Goal: Communication & Community: Answer question/provide support

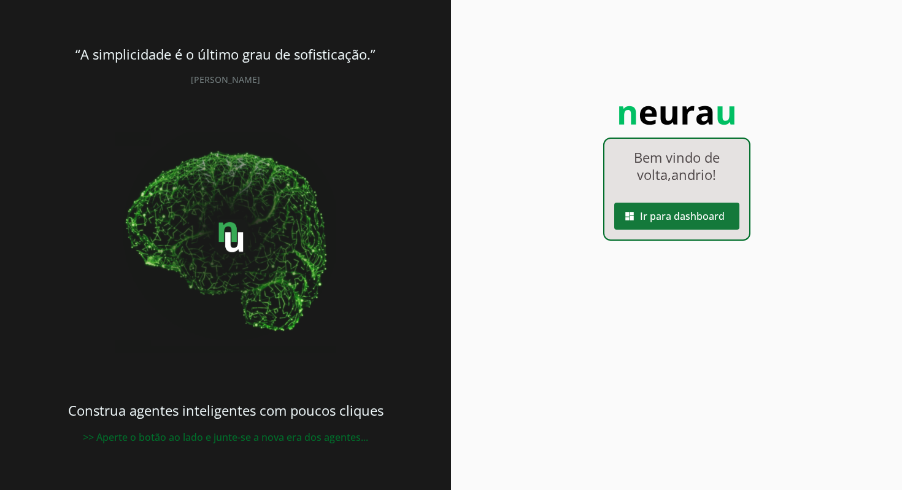
click at [688, 215] on span at bounding box center [676, 215] width 125 height 29
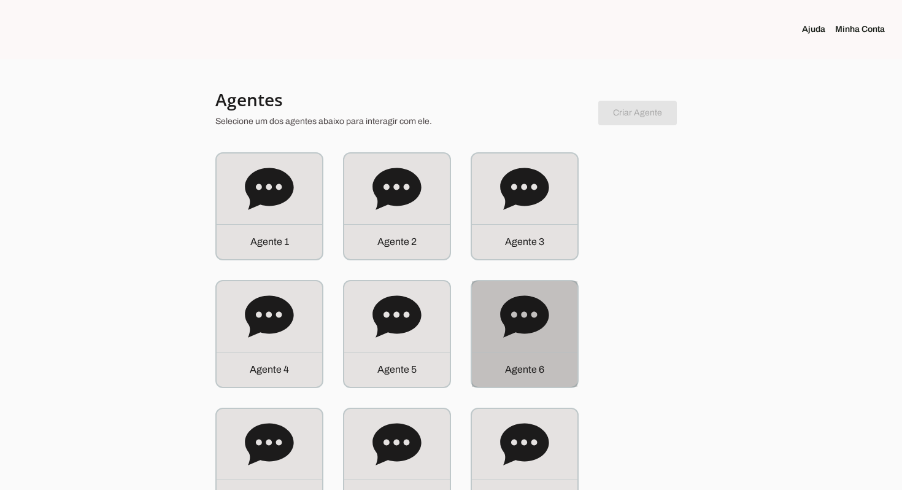
click at [530, 333] on icon at bounding box center [524, 316] width 49 height 49
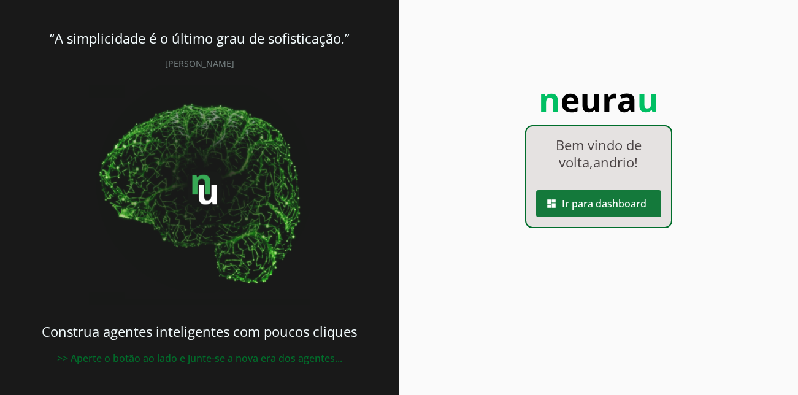
click at [595, 203] on span at bounding box center [598, 203] width 125 height 29
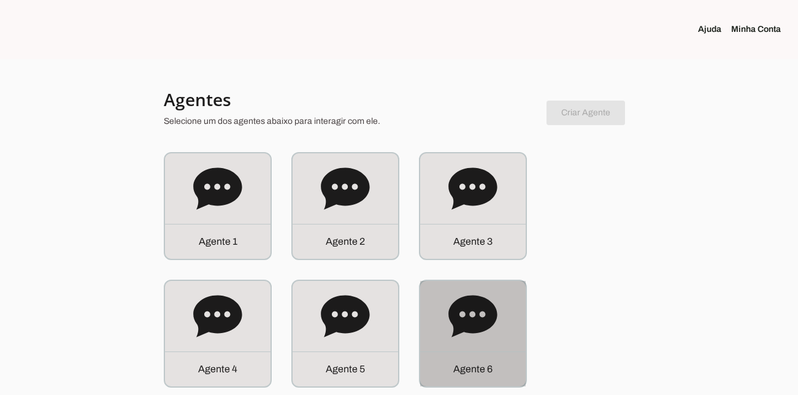
click at [469, 302] on icon at bounding box center [472, 316] width 48 height 42
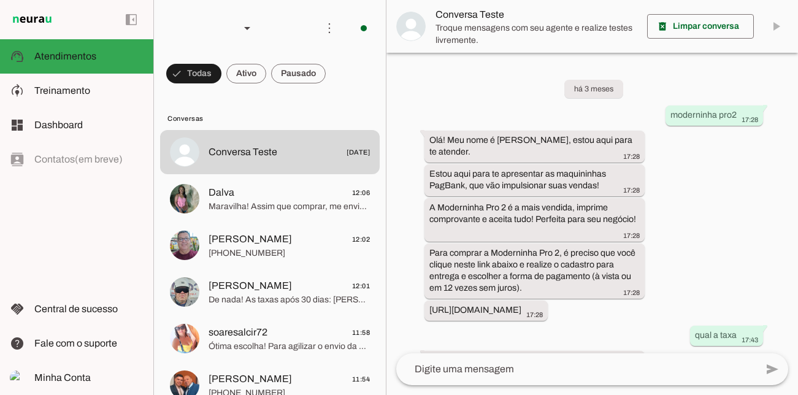
scroll to position [569, 0]
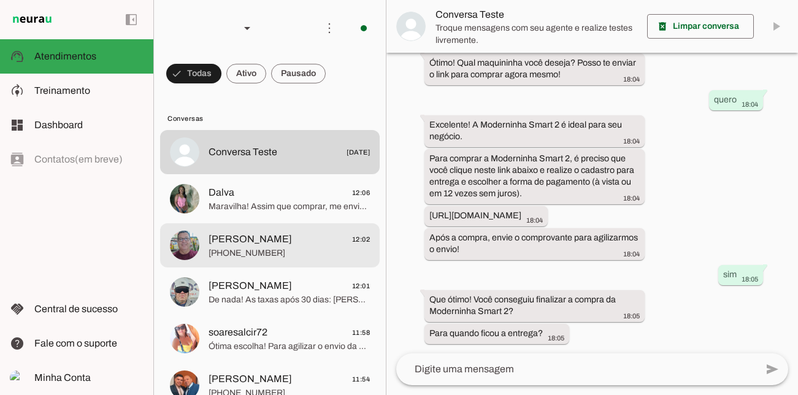
click at [315, 250] on span "[PHONE_NUMBER]" at bounding box center [289, 253] width 161 height 12
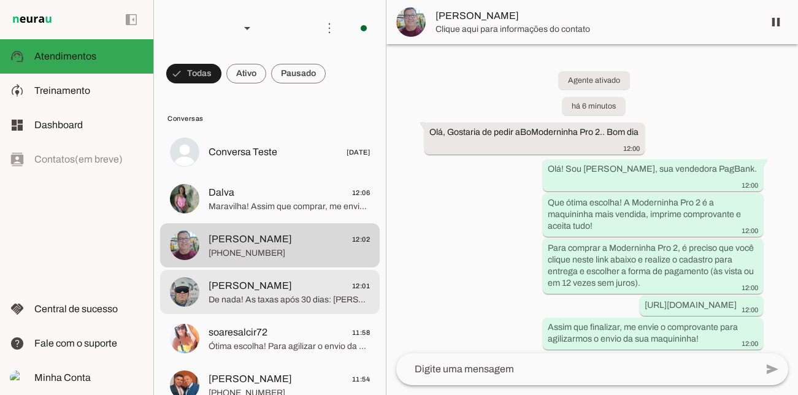
click at [301, 299] on span "De nada! As taxas após 30 dias: [PERSON_NAME] e Crédito à vista 0,79%. Parcelad…" at bounding box center [289, 300] width 161 height 12
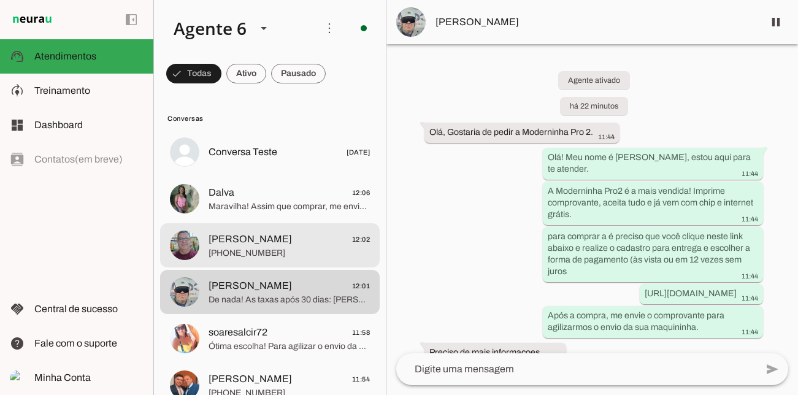
click at [315, 248] on span "[PHONE_NUMBER]" at bounding box center [289, 253] width 161 height 12
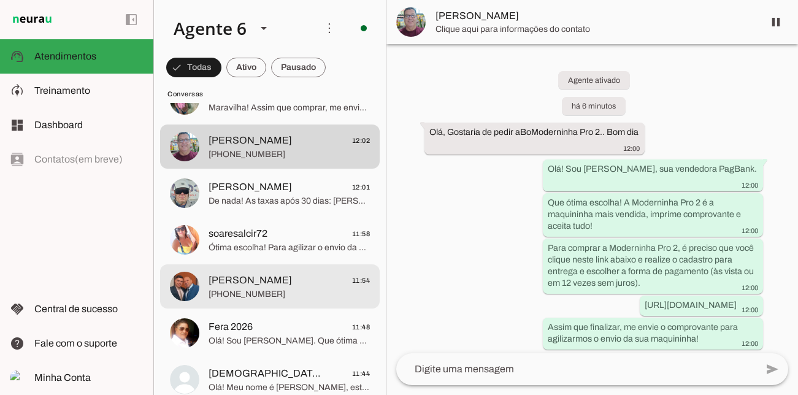
scroll to position [103, 0]
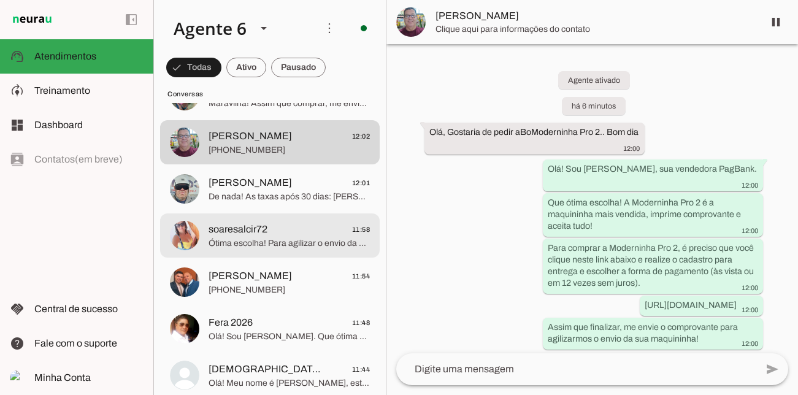
click at [337, 243] on span "Ótima escolha! Para agilizar o envio da sua Moderninha Pro 2, por favor, me env…" at bounding box center [289, 243] width 161 height 12
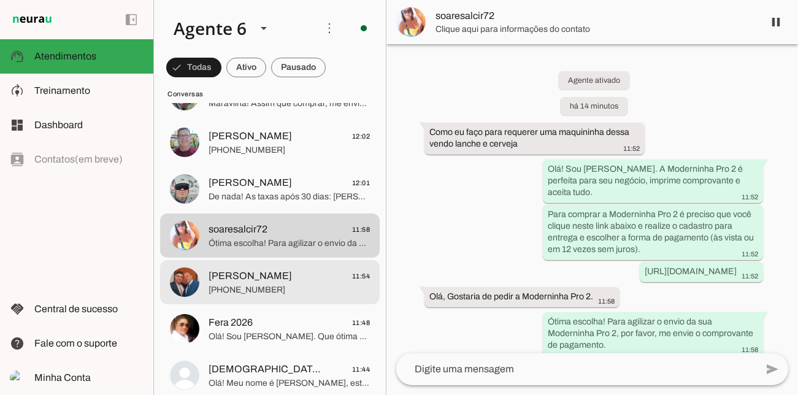
click at [299, 278] on span "[PERSON_NAME] 11:54" at bounding box center [289, 276] width 161 height 15
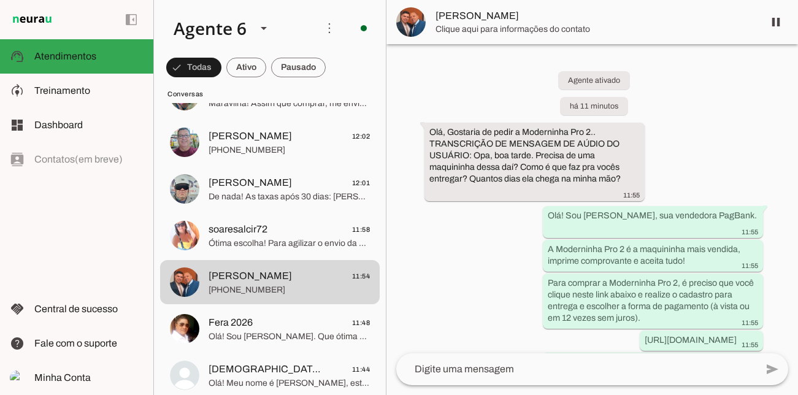
scroll to position [52, 0]
